Goal: Task Accomplishment & Management: Manage account settings

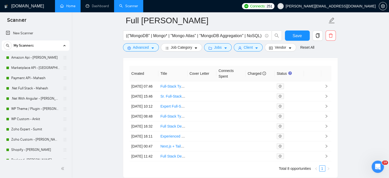
scroll to position [1332, 0]
click at [68, 8] on link "Home" at bounding box center [67, 6] width 15 height 4
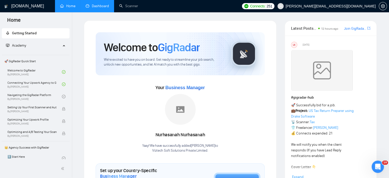
click at [99, 7] on link "Dashboard" at bounding box center [97, 6] width 23 height 4
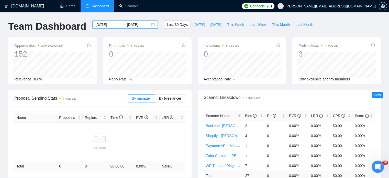
click at [149, 25] on div "[DATE] [DATE]" at bounding box center [125, 24] width 66 height 8
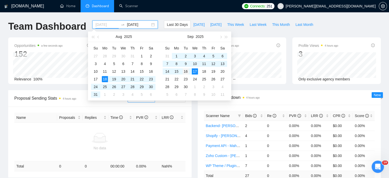
type input "[DATE]"
click at [185, 73] on div "16" at bounding box center [186, 71] width 6 height 6
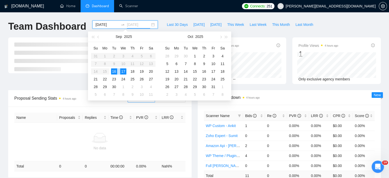
drag, startPoint x: 125, startPoint y: 71, endPoint x: 135, endPoint y: 80, distance: 13.3
click at [125, 71] on div "17" at bounding box center [123, 71] width 6 height 6
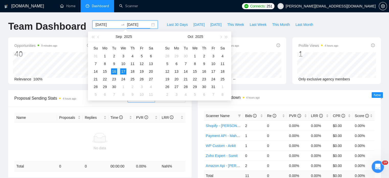
type input "[DATE]"
drag, startPoint x: 202, startPoint y: 15, endPoint x: 184, endPoint y: 8, distance: 19.4
click at [201, 15] on div "[DOMAIN_NAME] Home Dashboard Scanner Connects: 251 [PERSON_NAME][EMAIL_ADDRESS]…" at bounding box center [194, 165] width 389 height 331
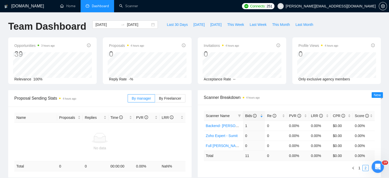
click at [173, 10] on ul "Home Dashboard Scanner" at bounding box center [146, 6] width 186 height 12
